Goal: Task Accomplishment & Management: Manage account settings

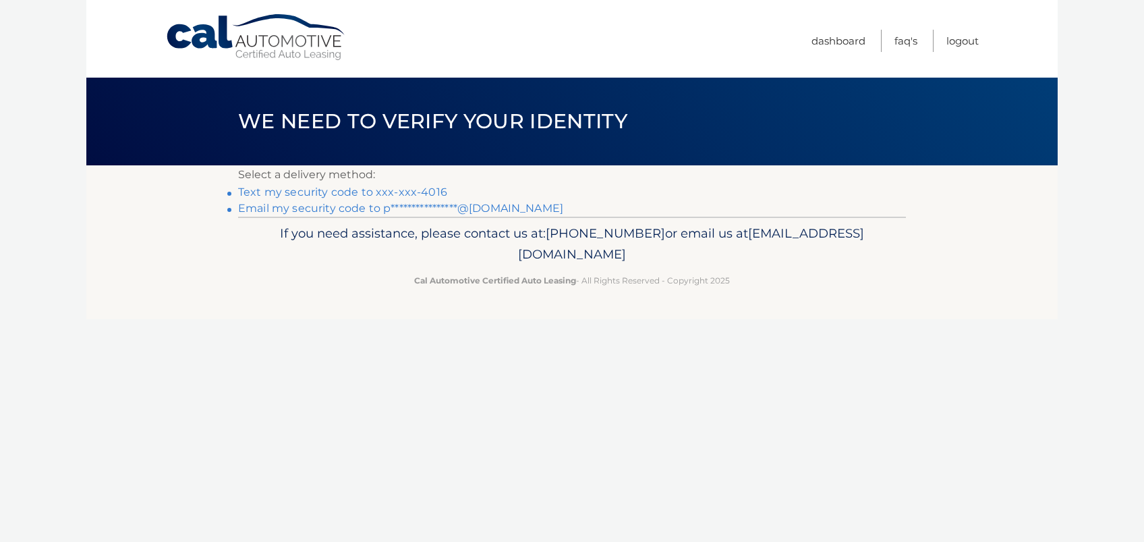
click at [401, 189] on link "Text my security code to xxx-xxx-4016" at bounding box center [342, 192] width 209 height 13
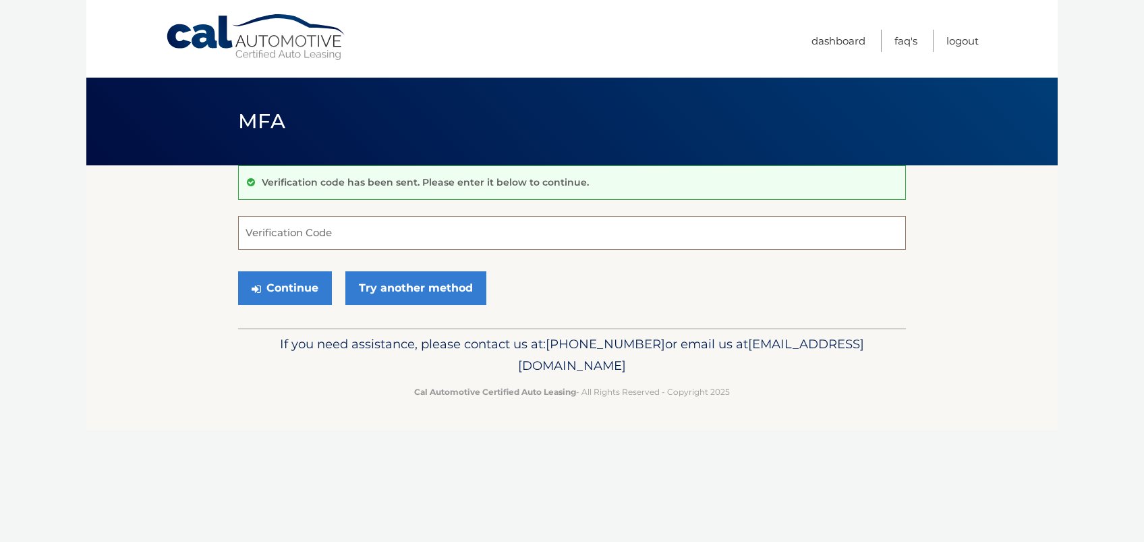
click at [358, 240] on input "Verification Code" at bounding box center [572, 233] width 668 height 34
type input "827937"
click at [303, 286] on button "Continue" at bounding box center [285, 288] width 94 height 34
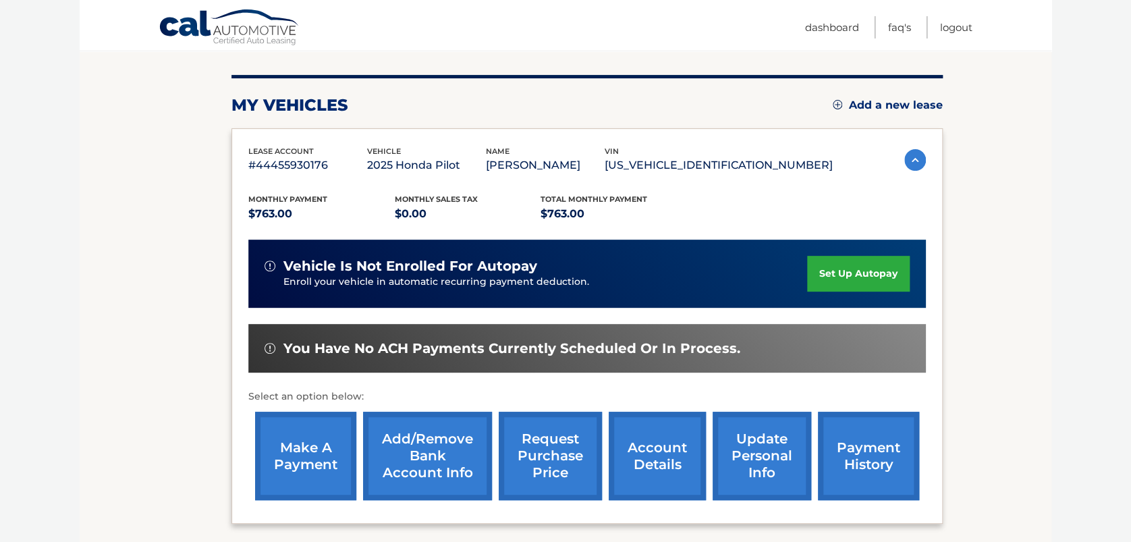
scroll to position [179, 0]
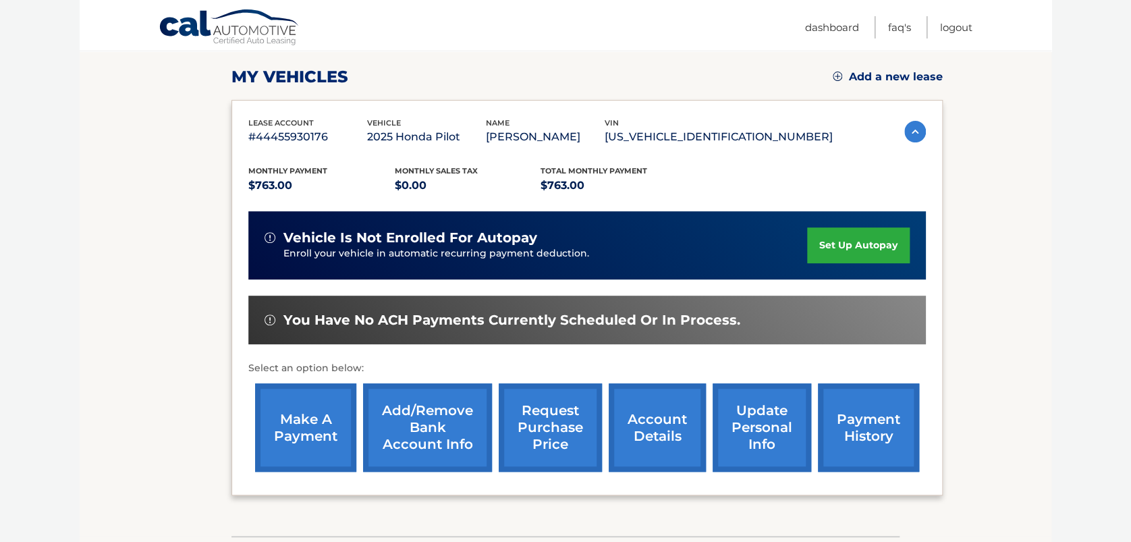
click at [325, 453] on link "make a payment" at bounding box center [305, 427] width 101 height 88
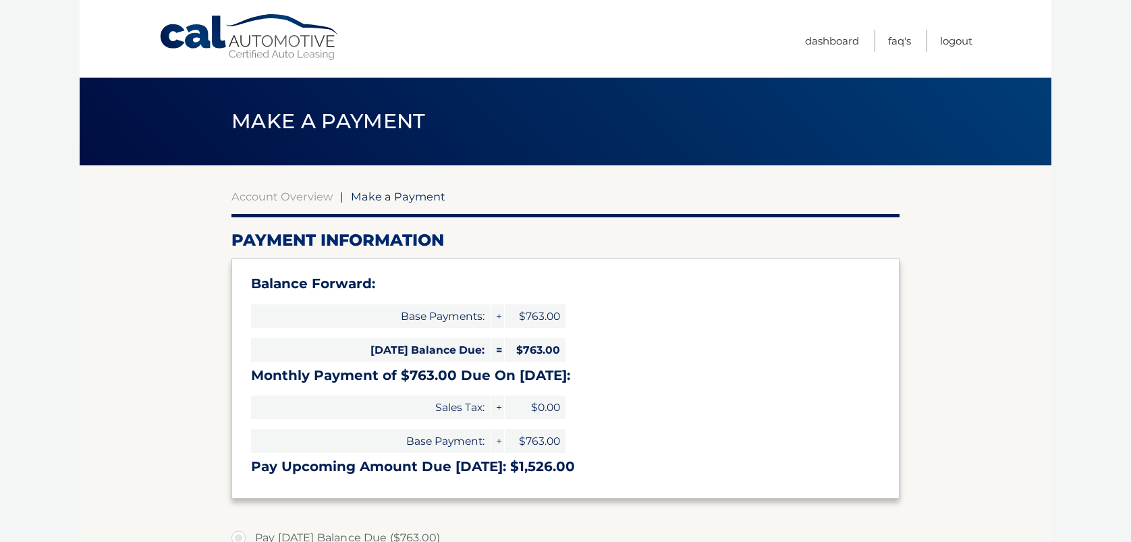
select select "YmUxMDIxZTctMGY4My00Yzk1LWJmMmUtNTFhZDE1NGI2MTJh"
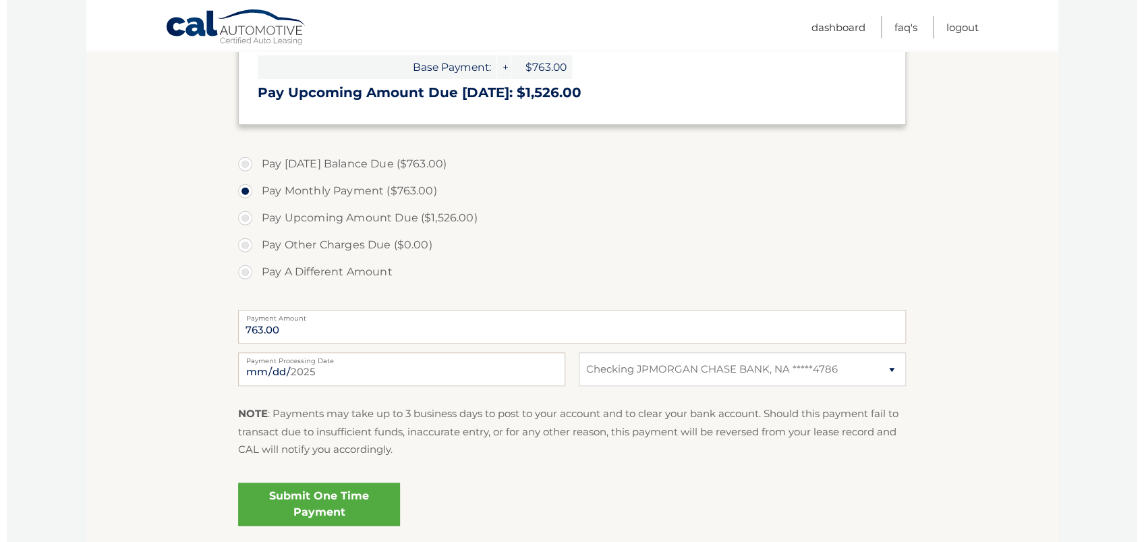
scroll to position [479, 0]
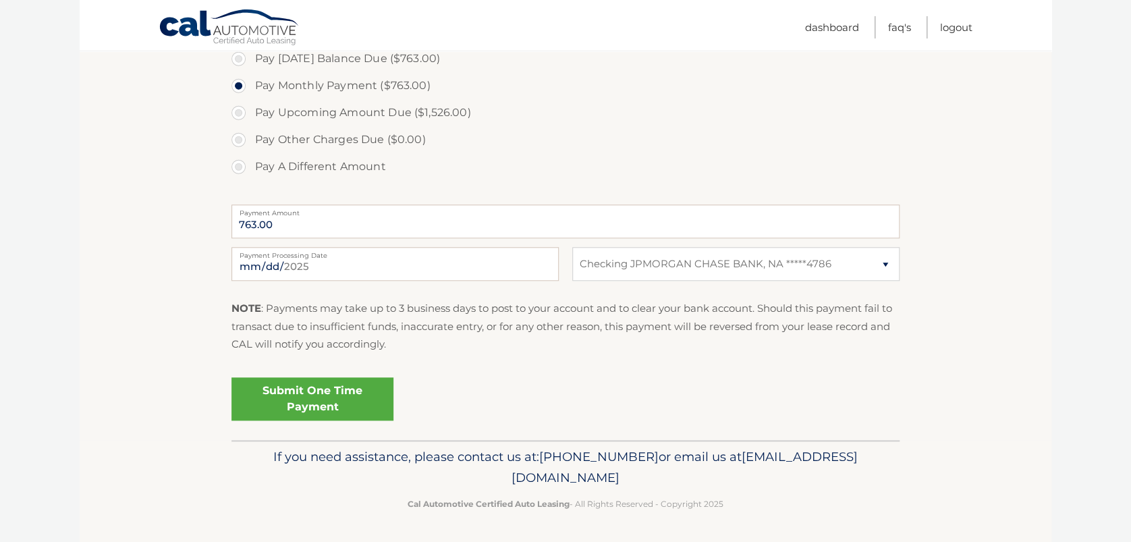
click at [350, 402] on link "Submit One Time Payment" at bounding box center [312, 398] width 162 height 43
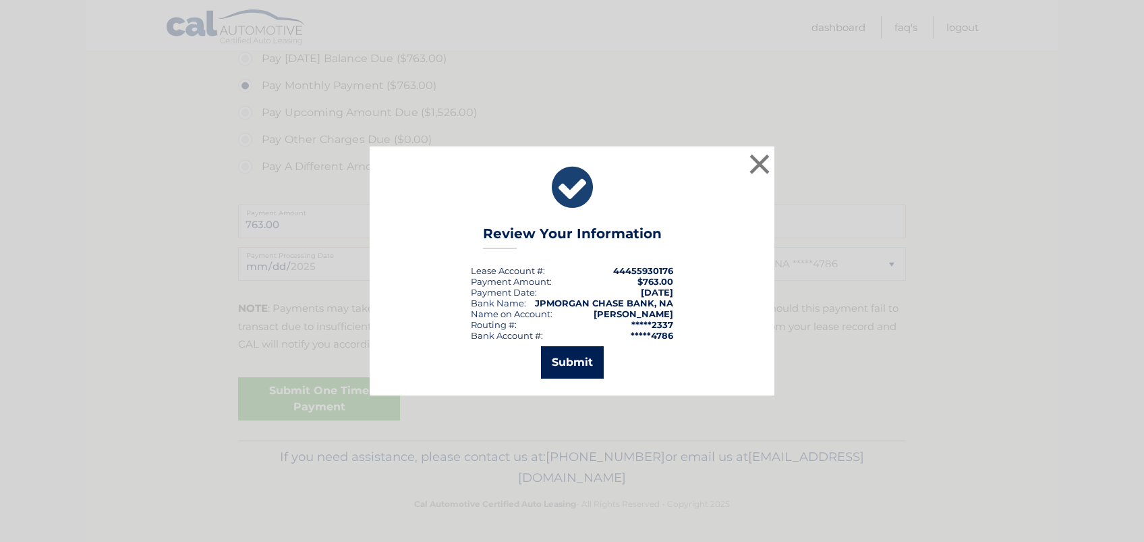
click at [574, 363] on button "Submit" at bounding box center [572, 362] width 63 height 32
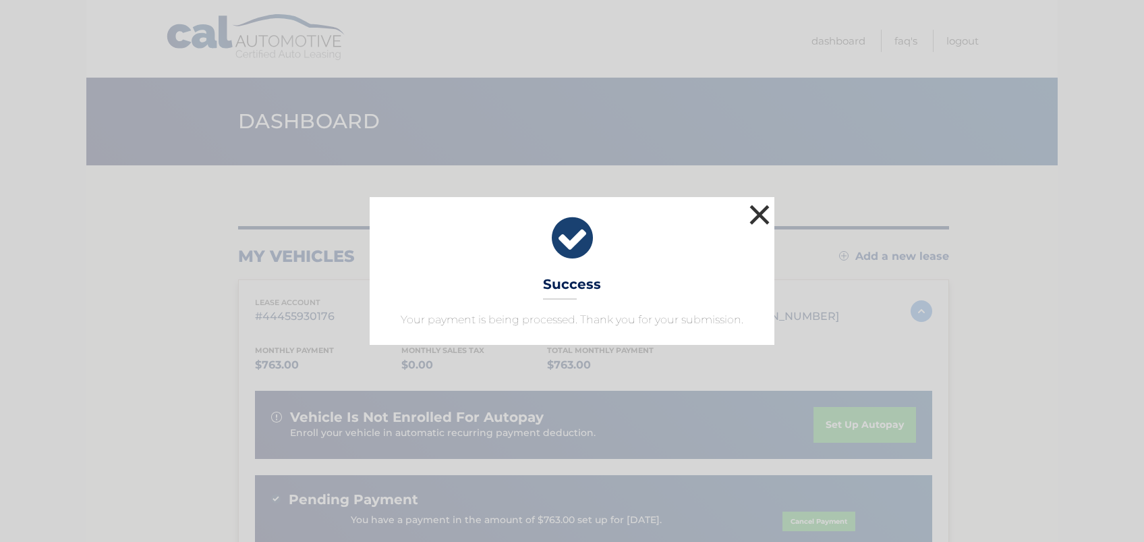
click at [761, 215] on button "×" at bounding box center [759, 214] width 27 height 27
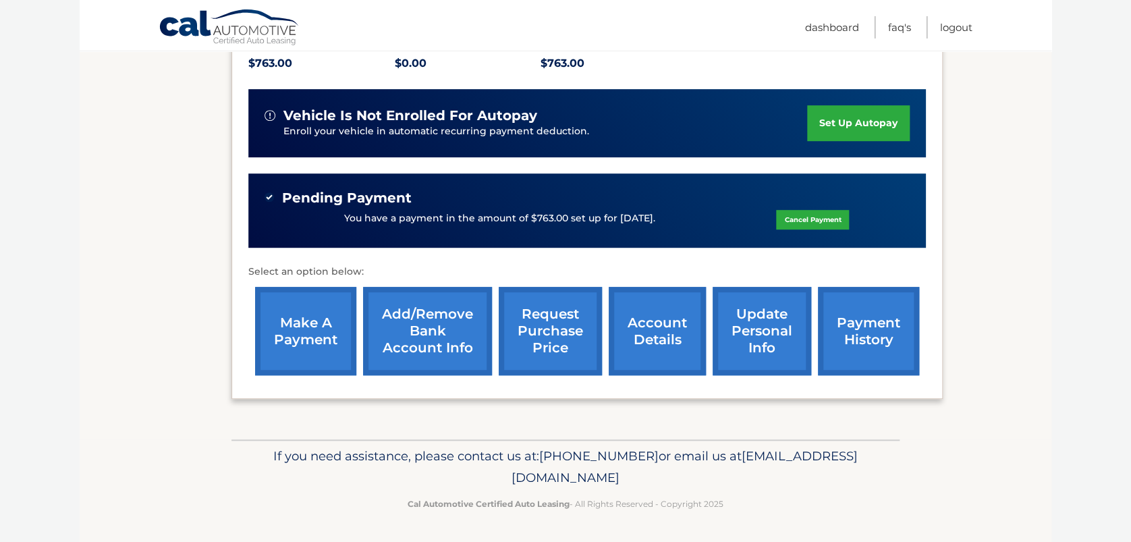
scroll to position [319, 0]
click at [897, 344] on link "payment history" at bounding box center [868, 331] width 101 height 88
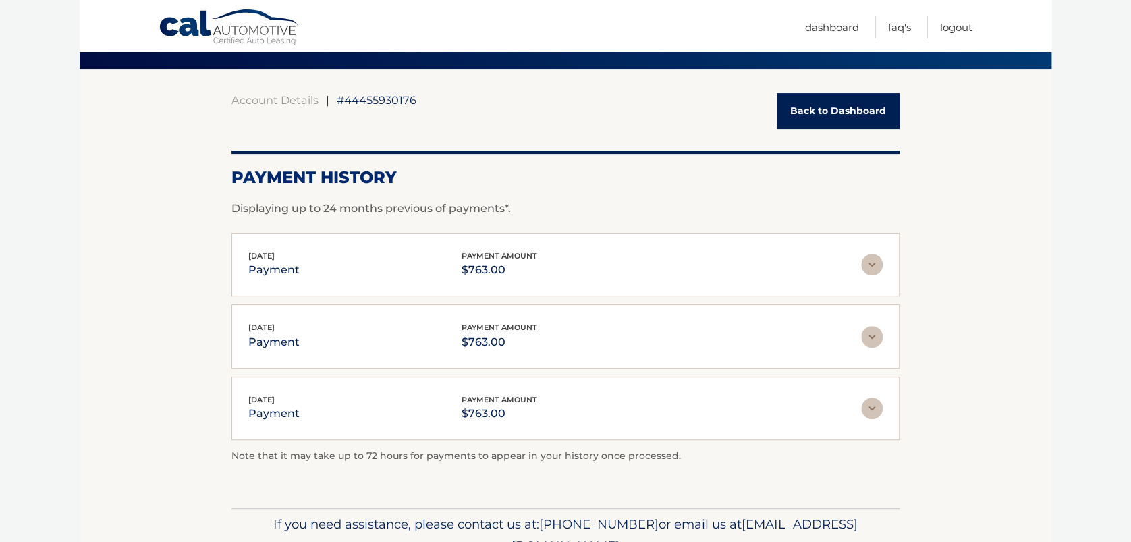
scroll to position [73, 0]
